Goal: Information Seeking & Learning: Learn about a topic

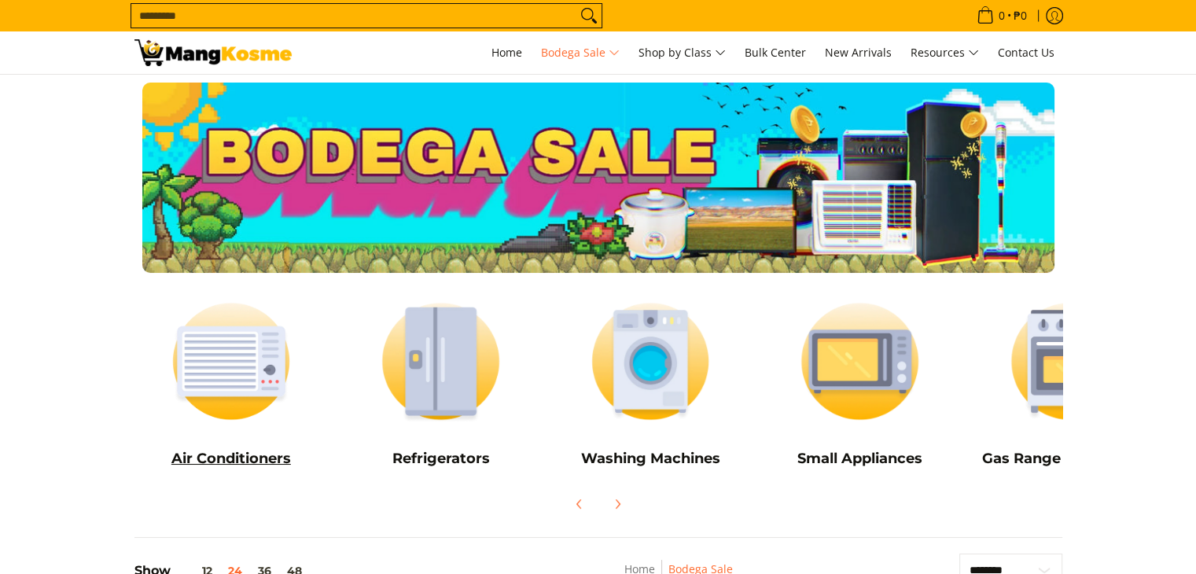
click at [282, 435] on link "Air Conditioners" at bounding box center [231, 383] width 194 height 190
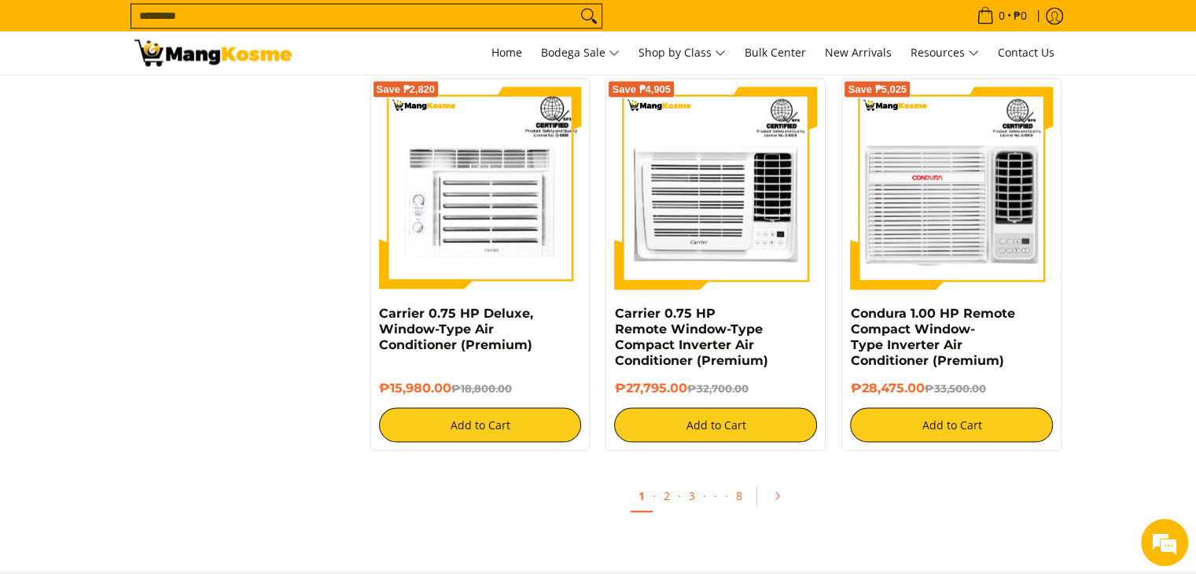
scroll to position [2930, 0]
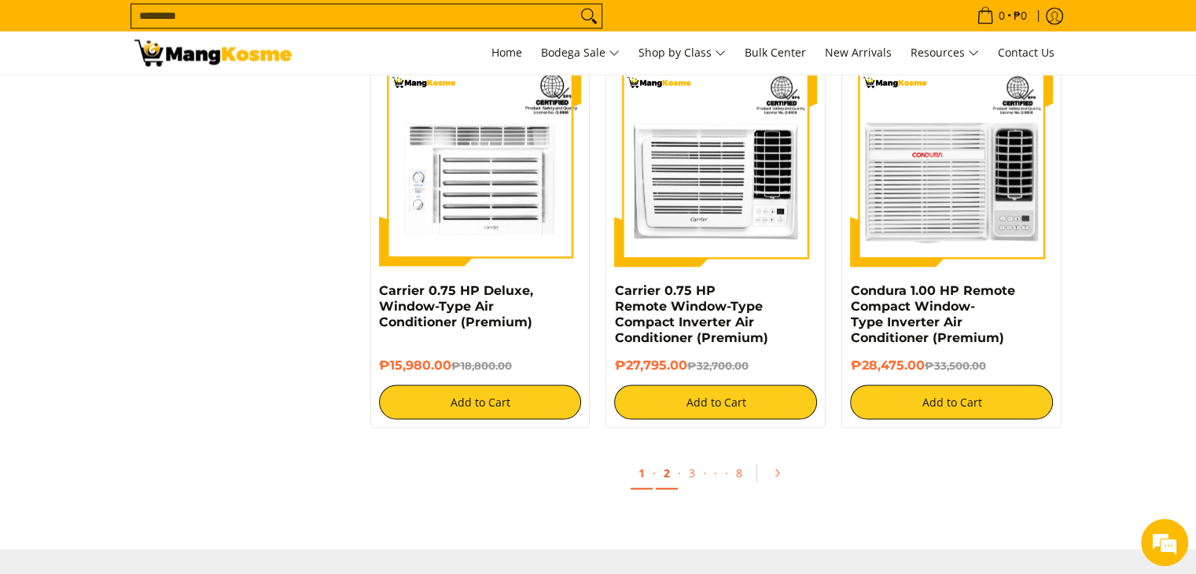
click at [668, 479] on link "2" at bounding box center [667, 473] width 22 height 32
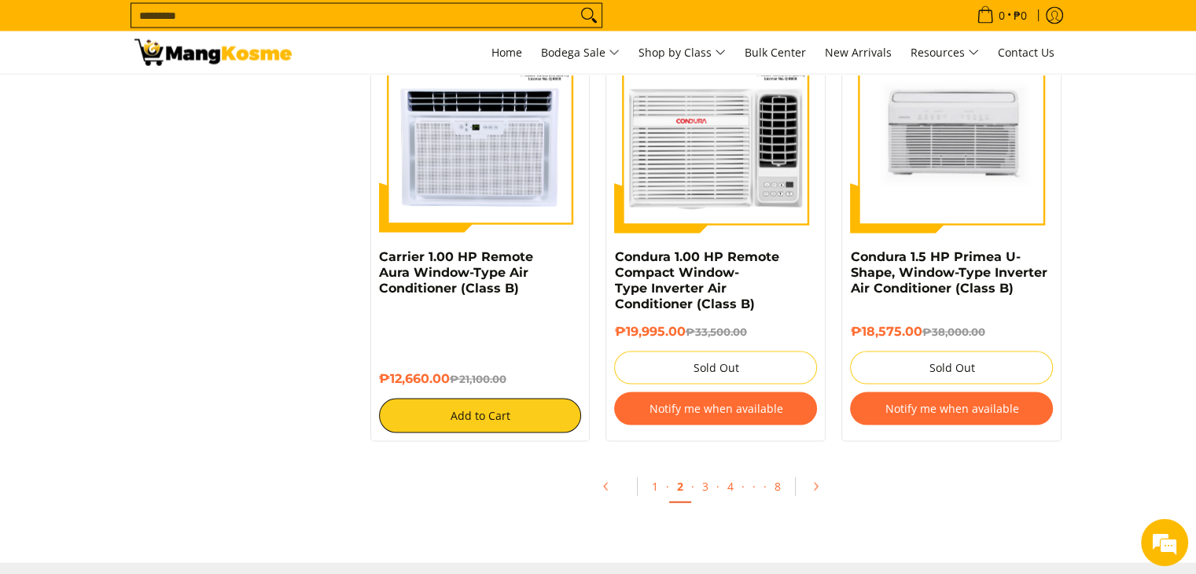
scroll to position [3013, 0]
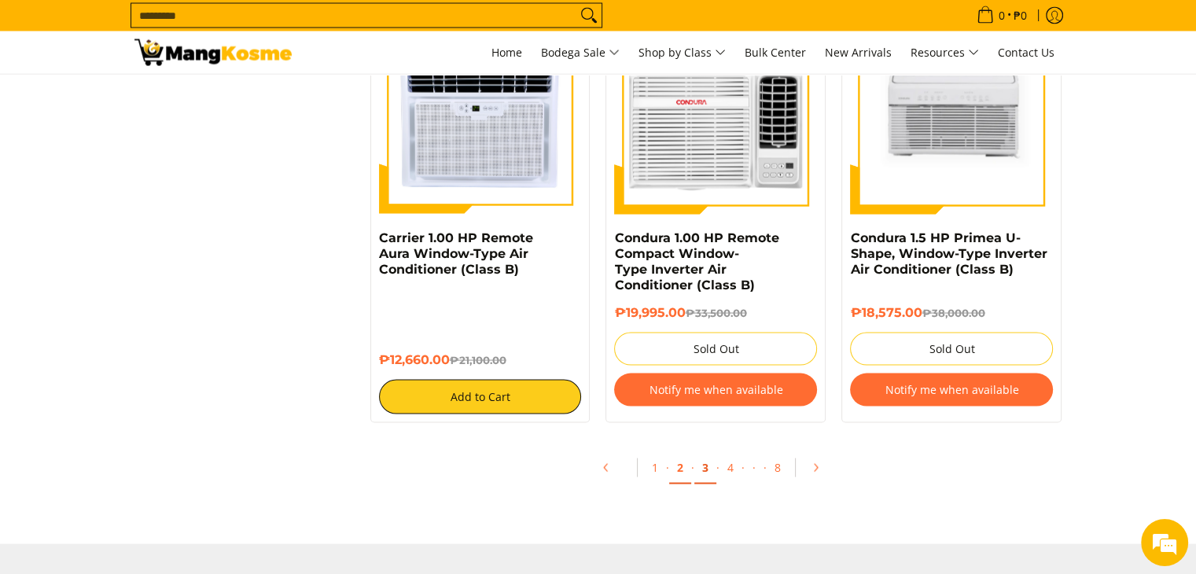
click at [706, 468] on link "3" at bounding box center [705, 468] width 22 height 32
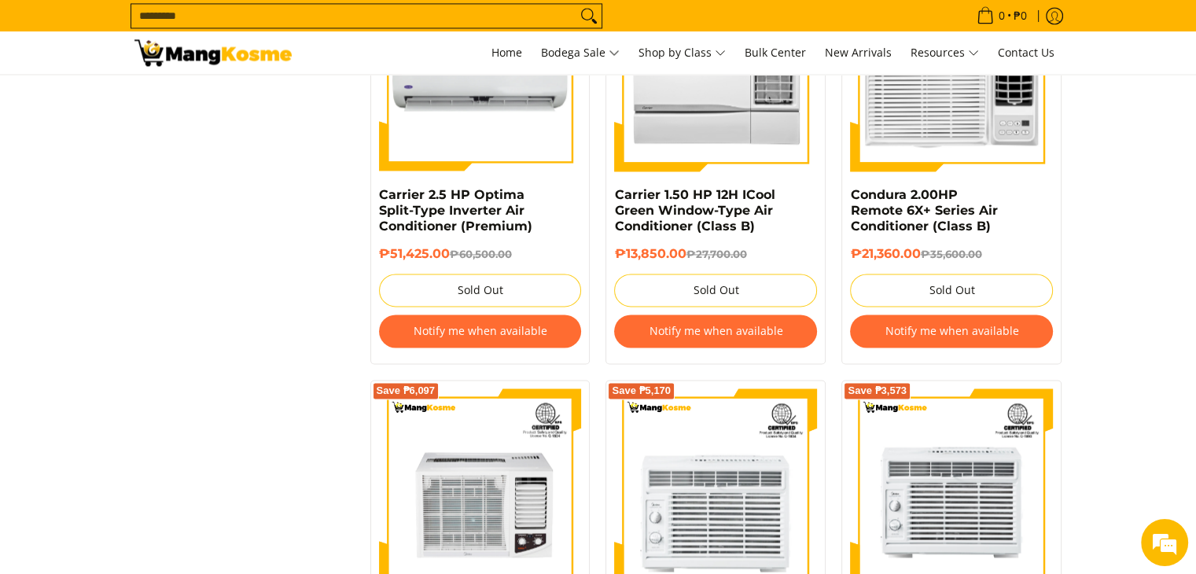
scroll to position [2574, 0]
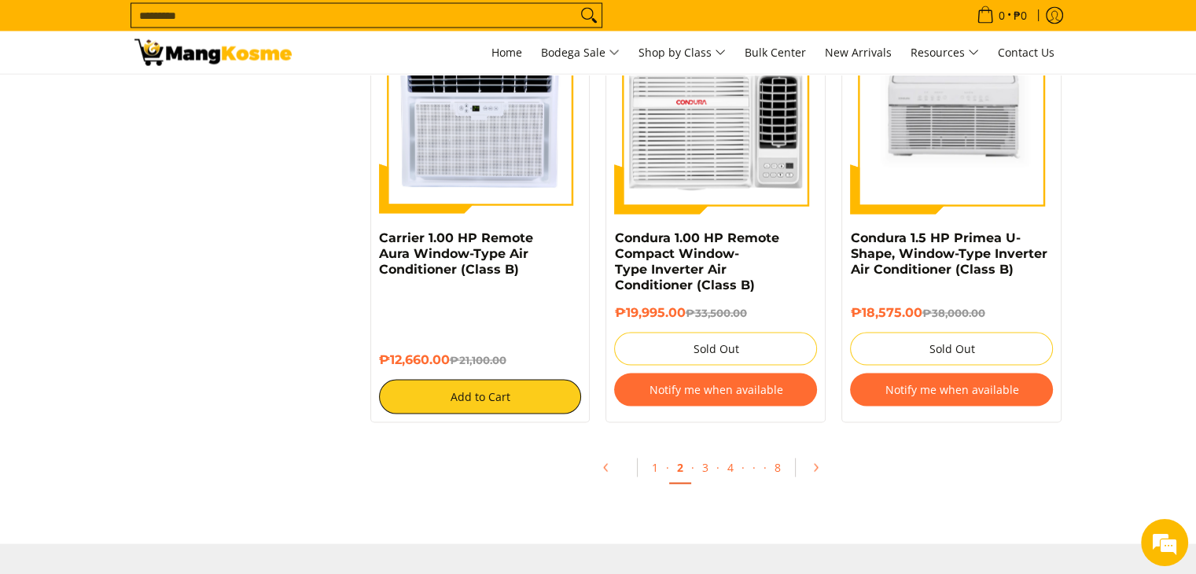
scroll to position [3013, 0]
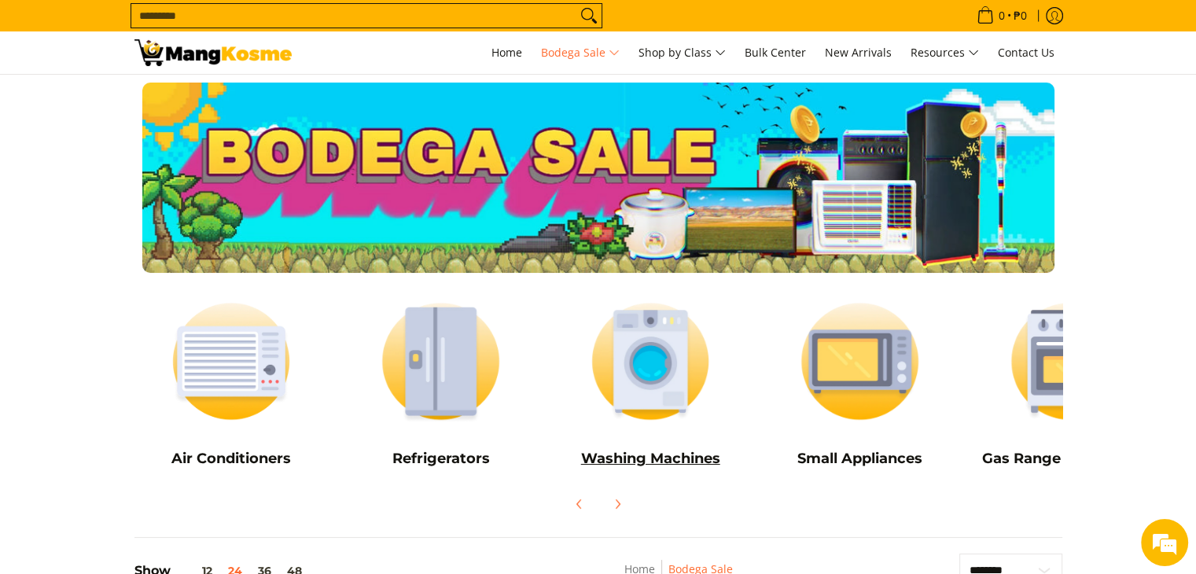
click at [622, 421] on img at bounding box center [650, 360] width 194 height 145
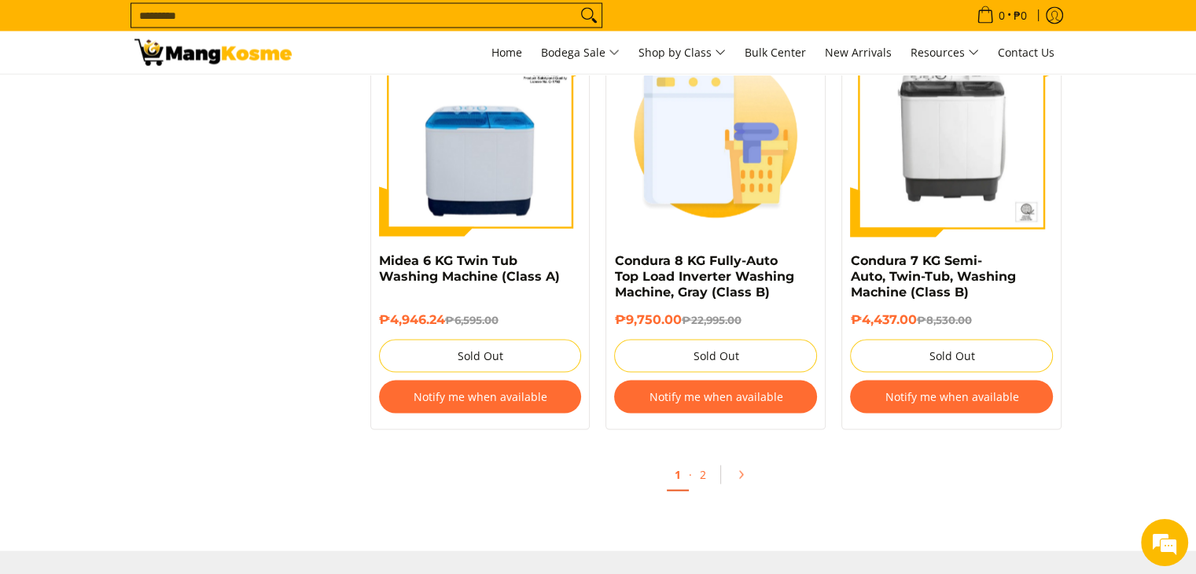
scroll to position [3166, 0]
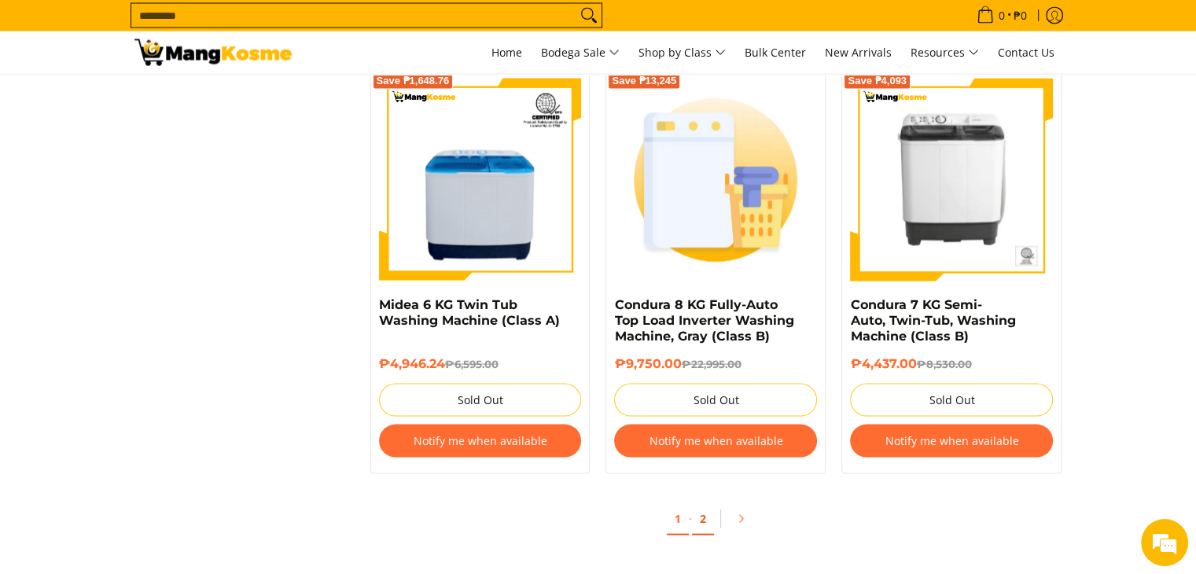
click at [709, 523] on link "2" at bounding box center [703, 519] width 22 height 32
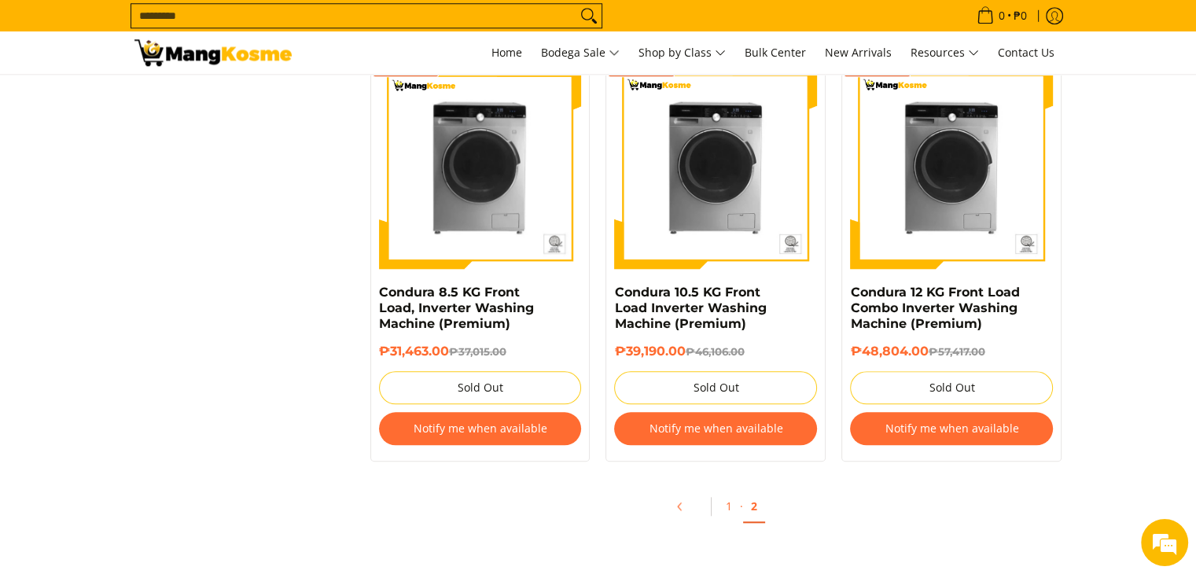
scroll to position [1560, 0]
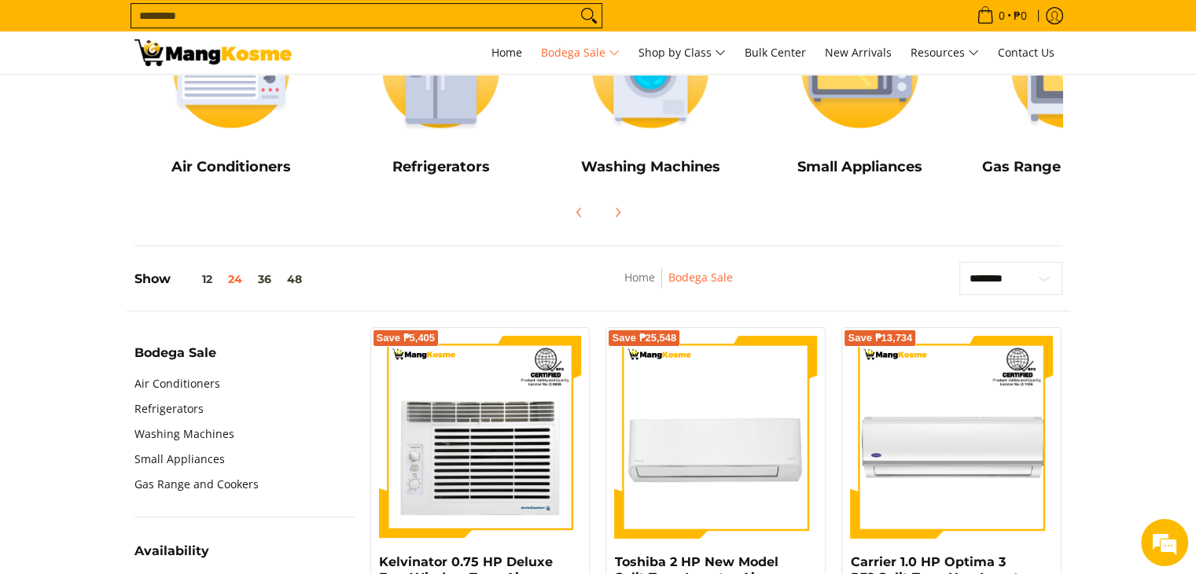
scroll to position [321, 0]
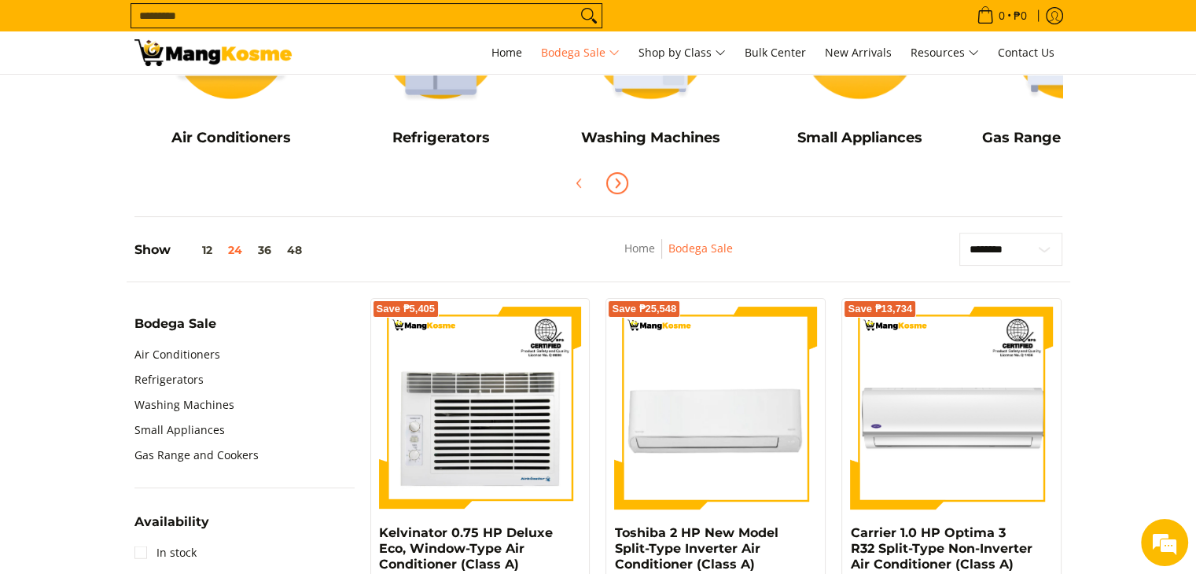
click at [619, 183] on icon "Next" at bounding box center [617, 183] width 4 height 9
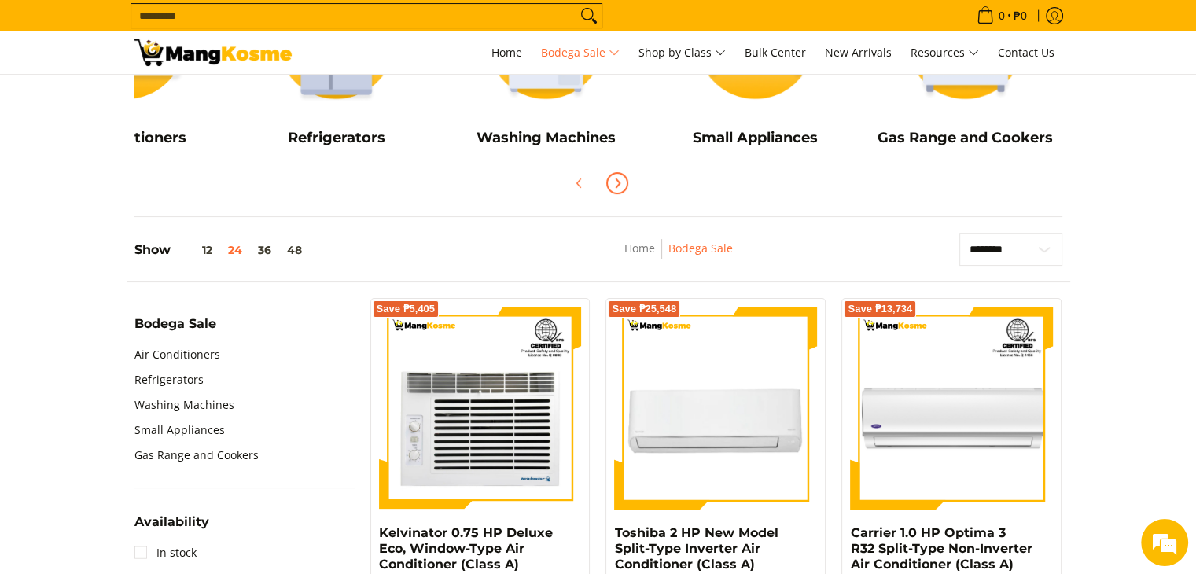
scroll to position [822, 0]
